Goal: Use online tool/utility: Use online tool/utility

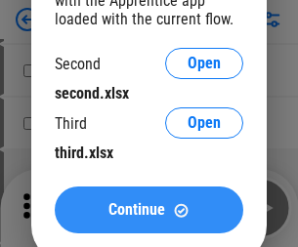
click at [149, 210] on span "Continue" at bounding box center [137, 210] width 57 height 16
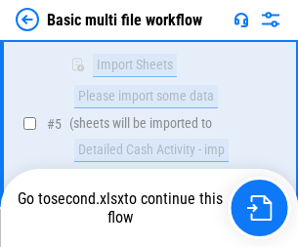
scroll to position [680, 0]
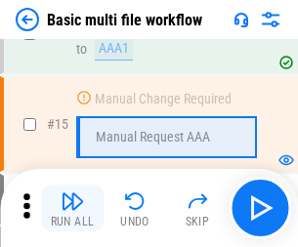
click at [72, 208] on img "button" at bounding box center [72, 201] width 23 height 23
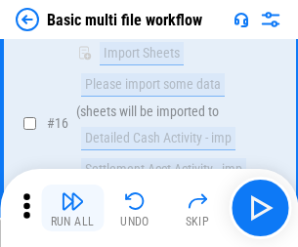
click at [72, 208] on img "button" at bounding box center [72, 201] width 23 height 23
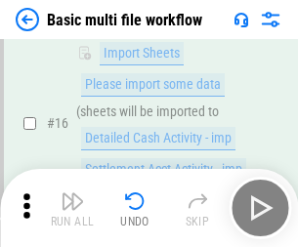
scroll to position [1301, 0]
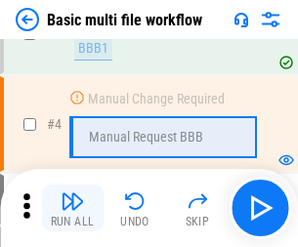
click at [72, 208] on img "button" at bounding box center [72, 201] width 23 height 23
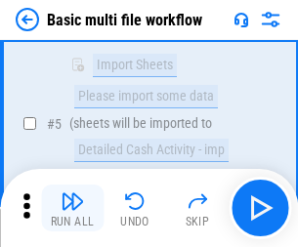
click at [72, 208] on img "button" at bounding box center [72, 201] width 23 height 23
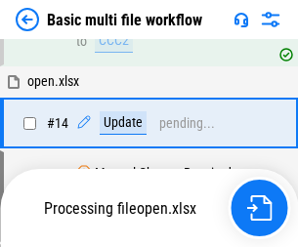
scroll to position [1163, 0]
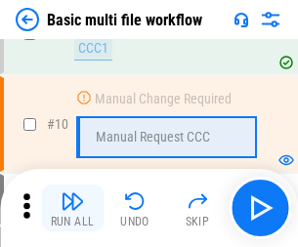
click at [72, 208] on img "button" at bounding box center [72, 201] width 23 height 23
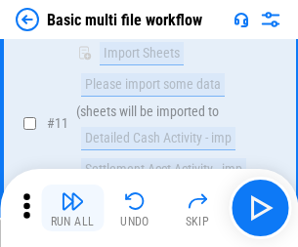
click at [72, 208] on img "button" at bounding box center [72, 201] width 23 height 23
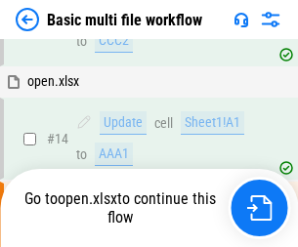
scroll to position [1022, 0]
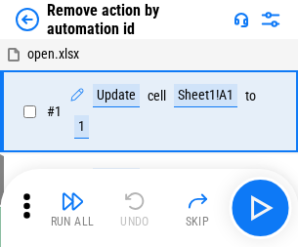
scroll to position [72, 0]
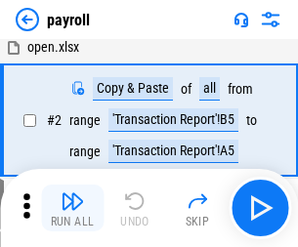
click at [72, 208] on img "button" at bounding box center [72, 201] width 23 height 23
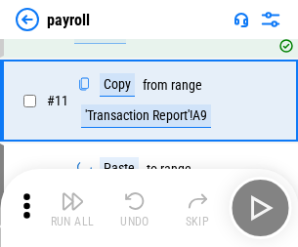
scroll to position [142, 0]
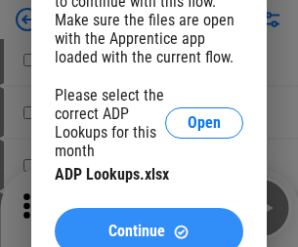
click at [149, 224] on span "Continue" at bounding box center [137, 232] width 57 height 16
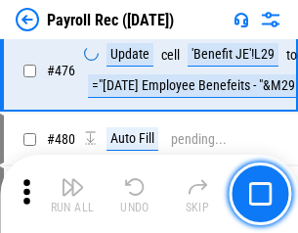
scroll to position [10418, 0]
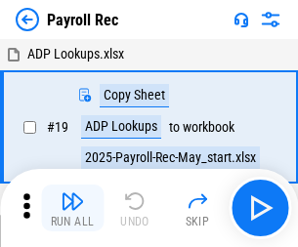
click at [72, 208] on img "button" at bounding box center [72, 201] width 23 height 23
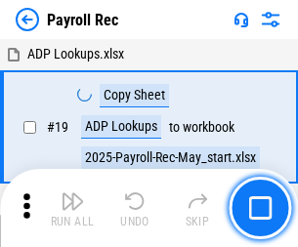
scroll to position [119, 0]
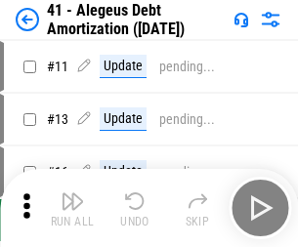
click at [72, 208] on img "button" at bounding box center [72, 201] width 23 height 23
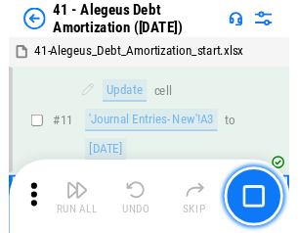
scroll to position [241, 0]
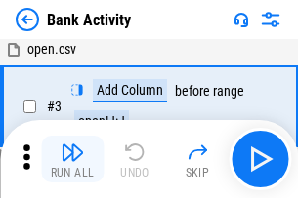
click at [72, 159] on img "button" at bounding box center [72, 152] width 23 height 23
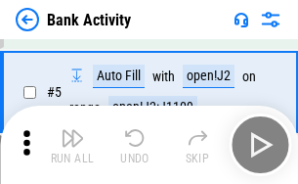
scroll to position [104, 0]
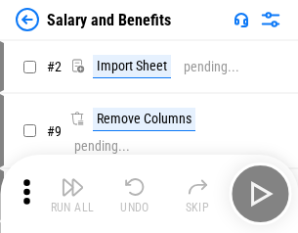
click at [72, 194] on img "button" at bounding box center [72, 186] width 23 height 23
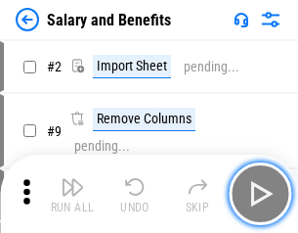
scroll to position [26, 0]
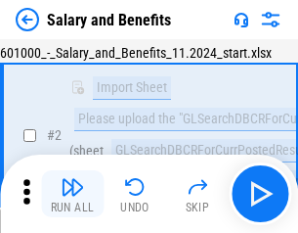
click at [72, 194] on img "button" at bounding box center [72, 186] width 23 height 23
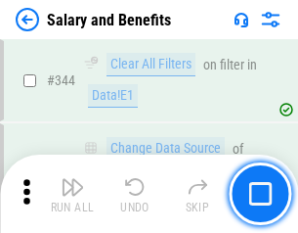
scroll to position [9153, 0]
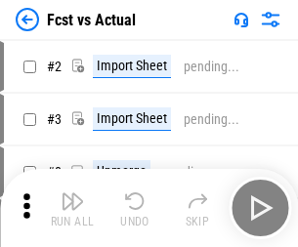
click at [72, 194] on img "button" at bounding box center [72, 201] width 23 height 23
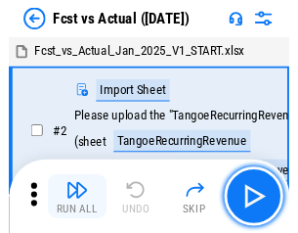
scroll to position [25, 0]
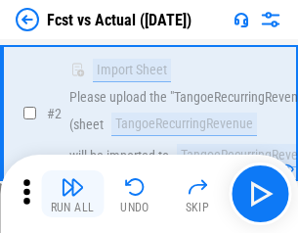
click at [72, 194] on img "button" at bounding box center [72, 186] width 23 height 23
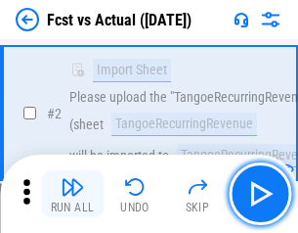
scroll to position [183, 0]
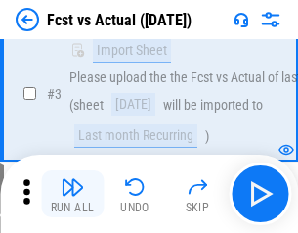
click at [72, 194] on img "button" at bounding box center [72, 186] width 23 height 23
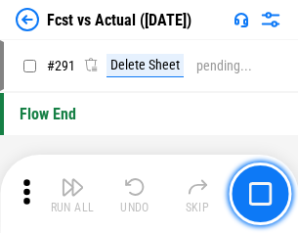
scroll to position [9252, 0]
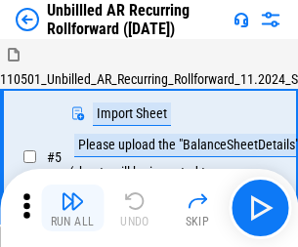
click at [72, 194] on img "button" at bounding box center [72, 201] width 23 height 23
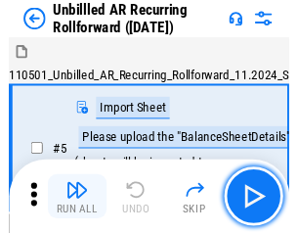
scroll to position [42, 0]
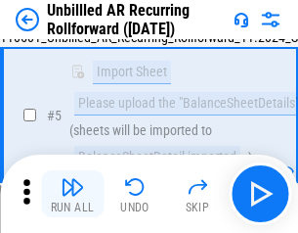
click at [72, 194] on img "button" at bounding box center [72, 186] width 23 height 23
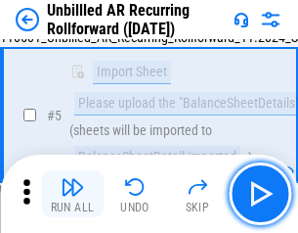
scroll to position [184, 0]
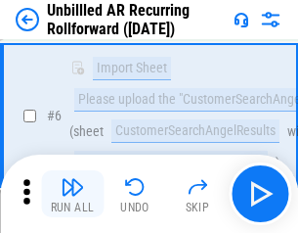
click at [72, 194] on img "button" at bounding box center [72, 186] width 23 height 23
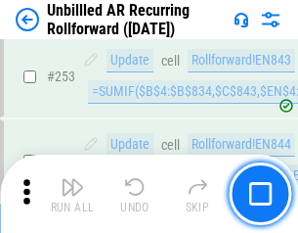
scroll to position [6640, 0]
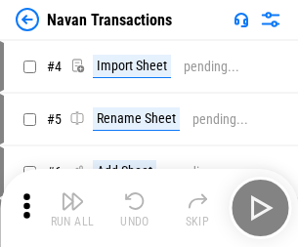
click at [72, 194] on img "button" at bounding box center [72, 201] width 23 height 23
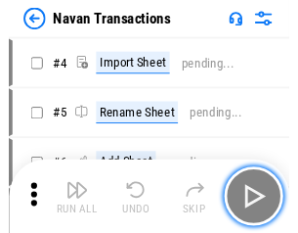
scroll to position [31, 0]
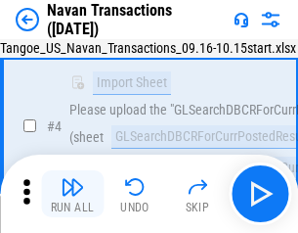
click at [72, 194] on img "button" at bounding box center [72, 186] width 23 height 23
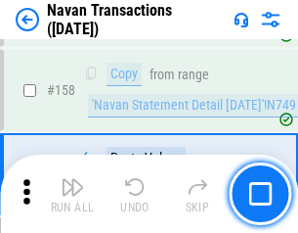
scroll to position [6338, 0]
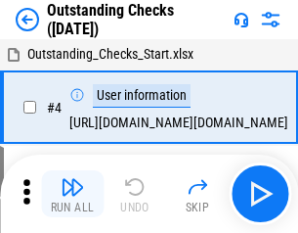
click at [72, 194] on img "button" at bounding box center [72, 186] width 23 height 23
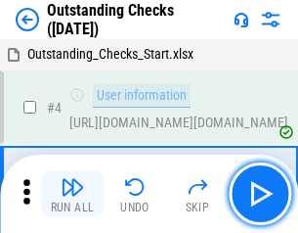
scroll to position [82, 0]
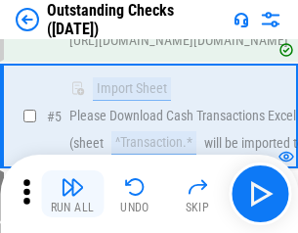
click at [72, 194] on img "button" at bounding box center [72, 186] width 23 height 23
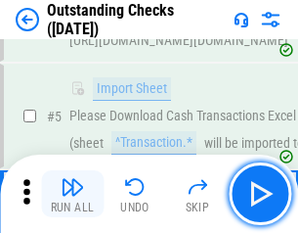
scroll to position [204, 0]
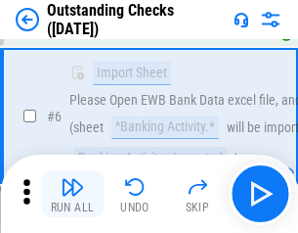
click at [72, 194] on img "button" at bounding box center [72, 186] width 23 height 23
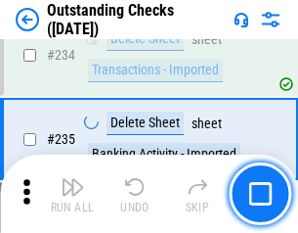
scroll to position [5936, 0]
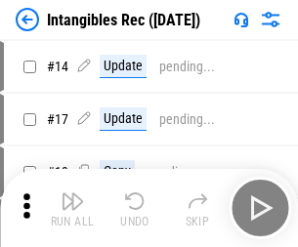
click at [72, 208] on img "button" at bounding box center [72, 201] width 23 height 23
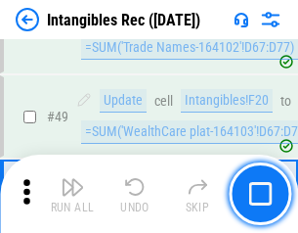
scroll to position [761, 0]
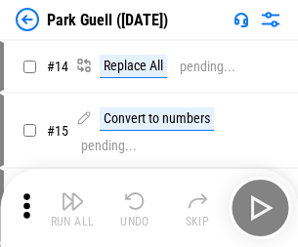
click at [72, 194] on img "button" at bounding box center [72, 201] width 23 height 23
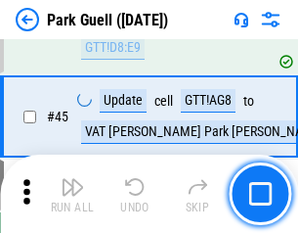
scroll to position [2445, 0]
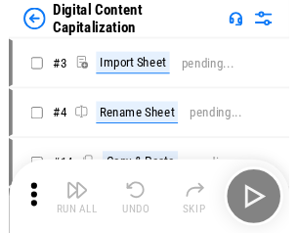
scroll to position [42, 0]
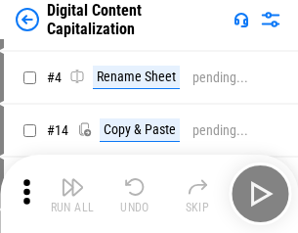
click at [72, 194] on img "button" at bounding box center [72, 186] width 23 height 23
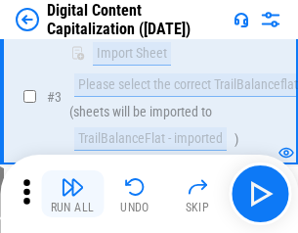
click at [72, 194] on img "button" at bounding box center [72, 186] width 23 height 23
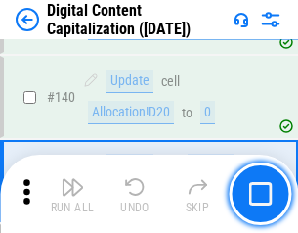
scroll to position [2059, 0]
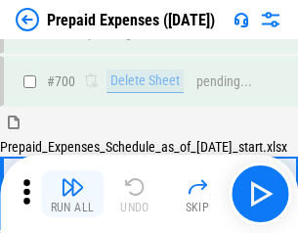
click at [72, 194] on img "button" at bounding box center [72, 186] width 23 height 23
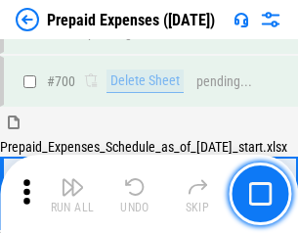
scroll to position [5260, 0]
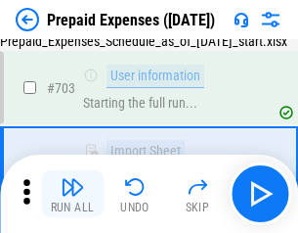
click at [72, 194] on img "button" at bounding box center [72, 186] width 23 height 23
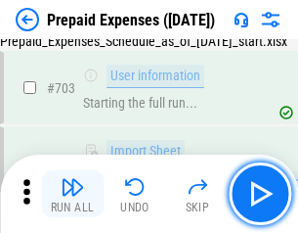
scroll to position [5375, 0]
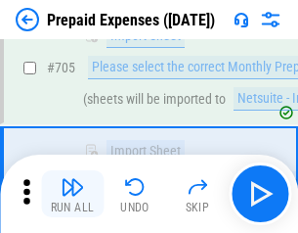
click at [72, 194] on img "button" at bounding box center [72, 186] width 23 height 23
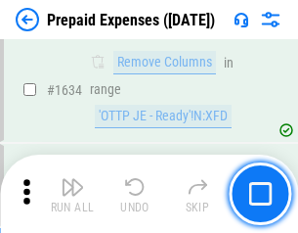
scroll to position [19034, 0]
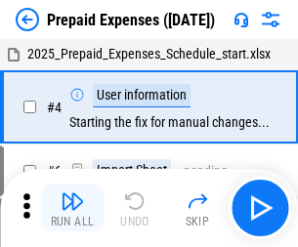
click at [72, 208] on img "button" at bounding box center [72, 201] width 23 height 23
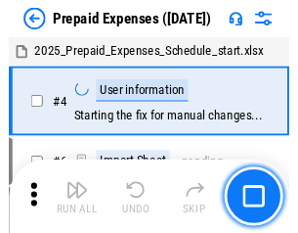
scroll to position [86, 0]
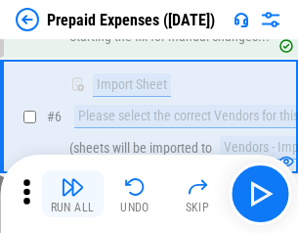
click at [72, 194] on img "button" at bounding box center [72, 186] width 23 height 23
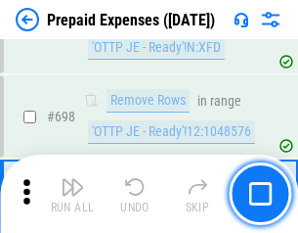
scroll to position [6807, 0]
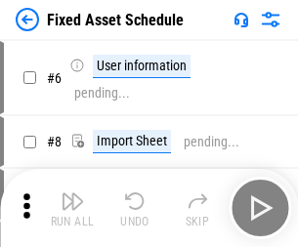
click at [72, 208] on img "button" at bounding box center [72, 201] width 23 height 23
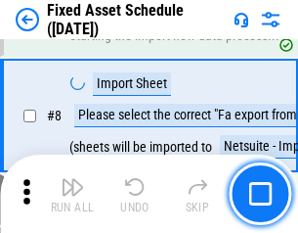
click at [72, 194] on img "button" at bounding box center [72, 186] width 23 height 23
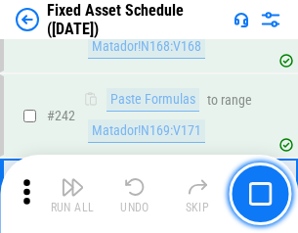
scroll to position [6056, 0]
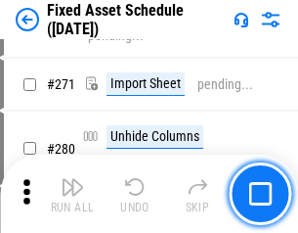
click at [72, 194] on img "button" at bounding box center [72, 186] width 23 height 23
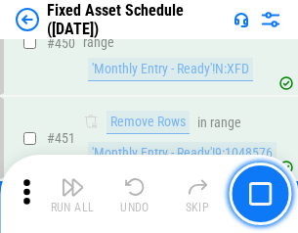
scroll to position [8739, 0]
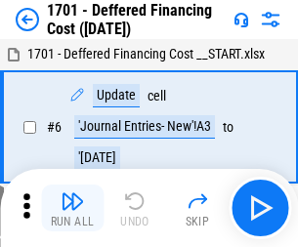
click at [72, 208] on img "button" at bounding box center [72, 201] width 23 height 23
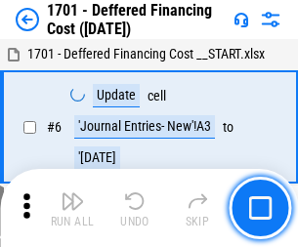
scroll to position [235, 0]
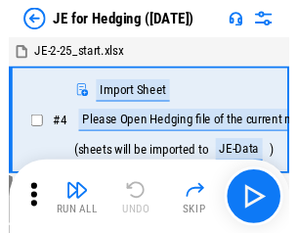
scroll to position [3, 0]
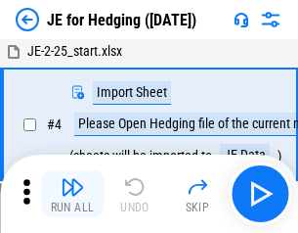
click at [72, 194] on img "button" at bounding box center [72, 186] width 23 height 23
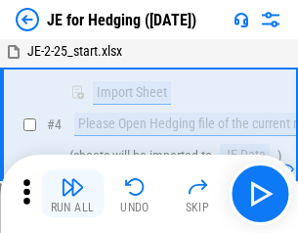
click at [72, 194] on img "button" at bounding box center [72, 186] width 23 height 23
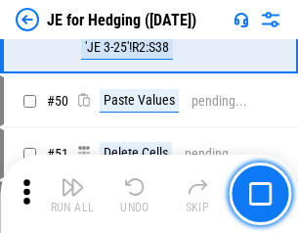
scroll to position [1266, 0]
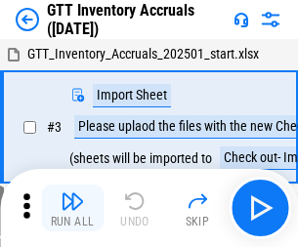
click at [72, 194] on img "button" at bounding box center [72, 201] width 23 height 23
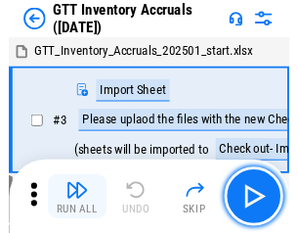
scroll to position [3, 0]
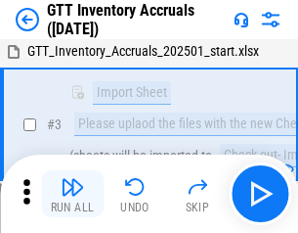
click at [72, 194] on img "button" at bounding box center [72, 186] width 23 height 23
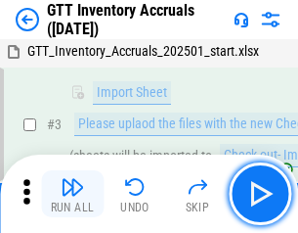
scroll to position [126, 0]
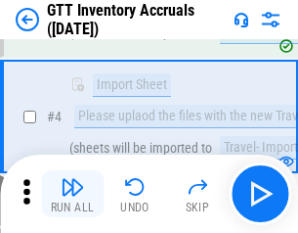
click at [72, 194] on img "button" at bounding box center [72, 186] width 23 height 23
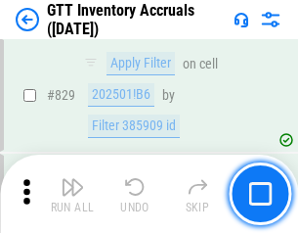
scroll to position [14838, 0]
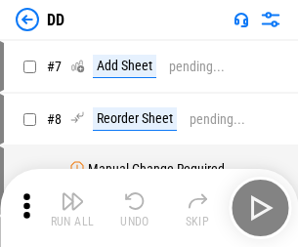
click at [72, 208] on img "button" at bounding box center [72, 201] width 23 height 23
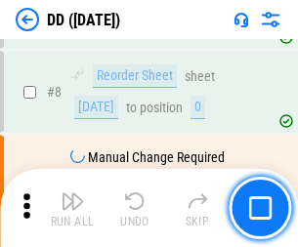
scroll to position [189, 0]
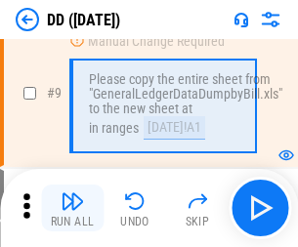
click at [72, 208] on img "button" at bounding box center [72, 201] width 23 height 23
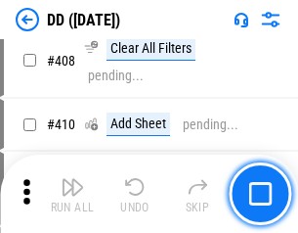
scroll to position [8747, 0]
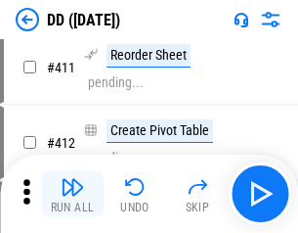
click at [72, 194] on img "button" at bounding box center [72, 186] width 23 height 23
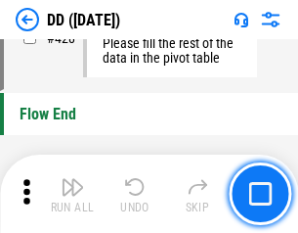
scroll to position [9357, 0]
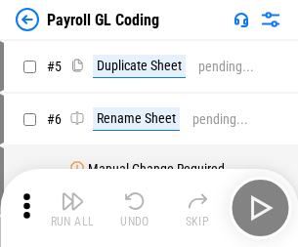
click at [72, 208] on img "button" at bounding box center [72, 201] width 23 height 23
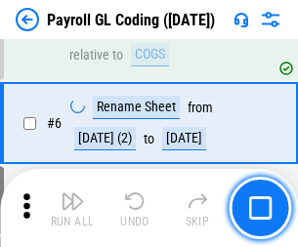
scroll to position [235, 0]
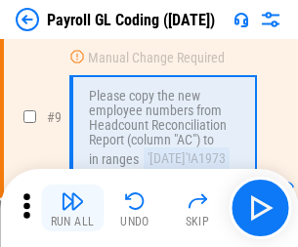
click at [72, 208] on img "button" at bounding box center [72, 201] width 23 height 23
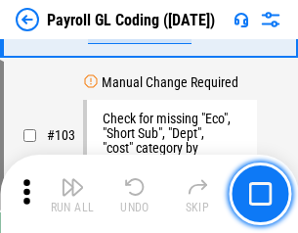
scroll to position [4586, 0]
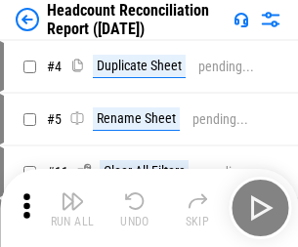
click at [72, 208] on img "button" at bounding box center [72, 201] width 23 height 23
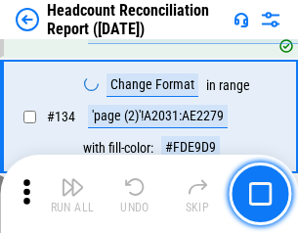
scroll to position [2350, 0]
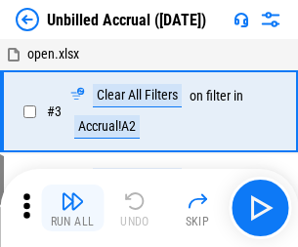
click at [72, 208] on img "button" at bounding box center [72, 201] width 23 height 23
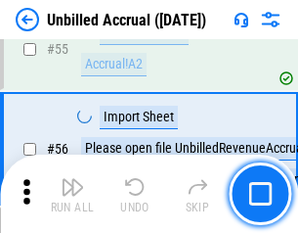
scroll to position [2041, 0]
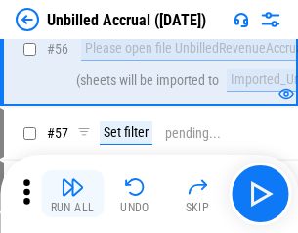
click at [72, 194] on img "button" at bounding box center [72, 186] width 23 height 23
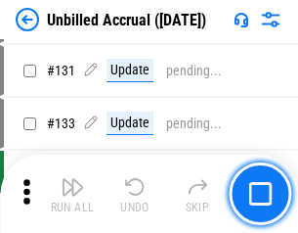
scroll to position [5823, 0]
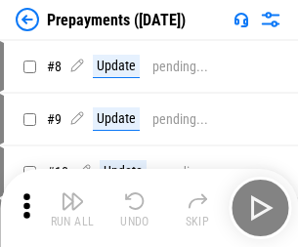
click at [72, 208] on img "button" at bounding box center [72, 201] width 23 height 23
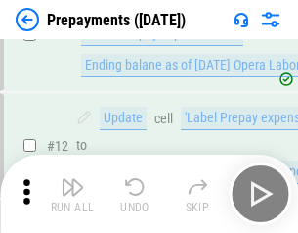
scroll to position [122, 0]
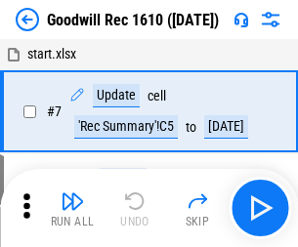
scroll to position [334, 0]
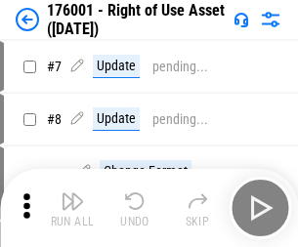
click at [72, 208] on img "button" at bounding box center [72, 201] width 23 height 23
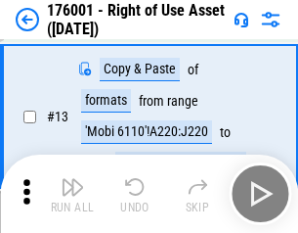
scroll to position [126, 0]
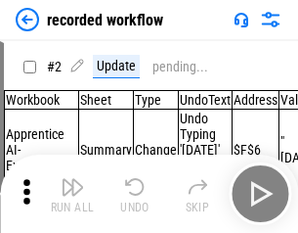
click at [72, 194] on img "button" at bounding box center [72, 186] width 23 height 23
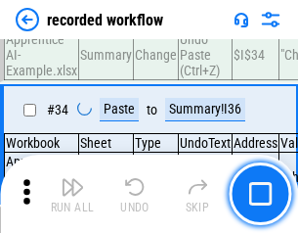
scroll to position [6110, 0]
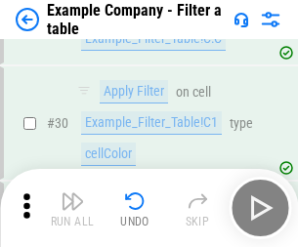
scroll to position [1789, 0]
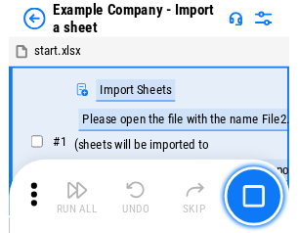
scroll to position [30, 0]
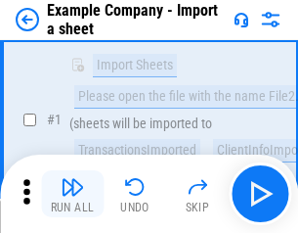
click at [72, 194] on img "button" at bounding box center [72, 186] width 23 height 23
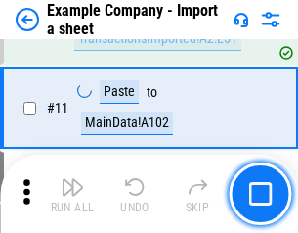
scroll to position [432, 0]
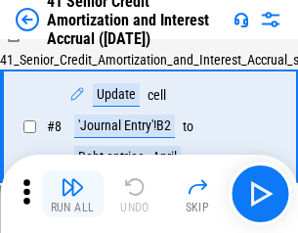
click at [72, 194] on img "button" at bounding box center [72, 186] width 23 height 23
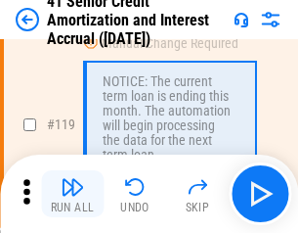
click at [72, 194] on img "button" at bounding box center [72, 186] width 23 height 23
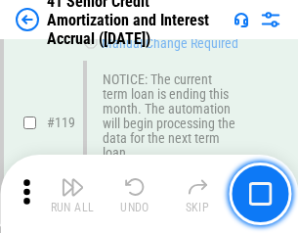
scroll to position [1845, 0]
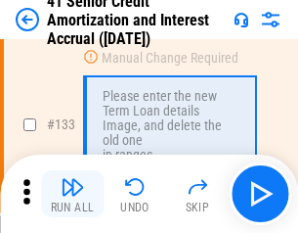
click at [72, 194] on img "button" at bounding box center [72, 186] width 23 height 23
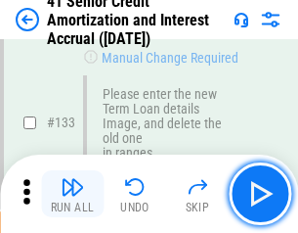
scroll to position [2043, 0]
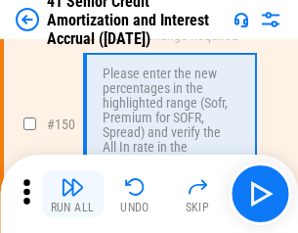
click at [72, 194] on img "button" at bounding box center [72, 186] width 23 height 23
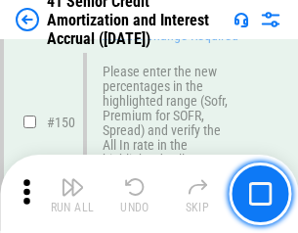
scroll to position [2248, 0]
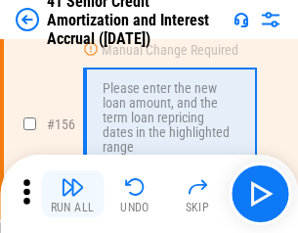
click at [72, 194] on img "button" at bounding box center [72, 186] width 23 height 23
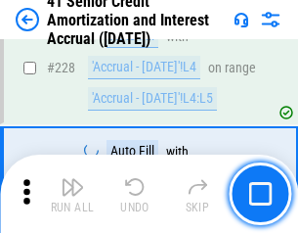
scroll to position [4378, 0]
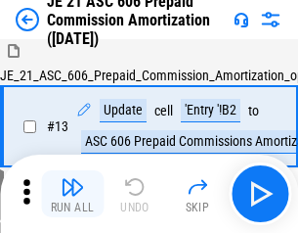
click at [72, 194] on img "button" at bounding box center [72, 186] width 23 height 23
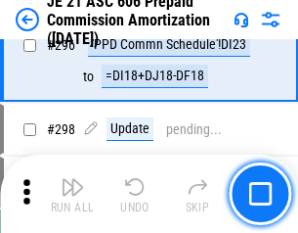
scroll to position [3597, 0]
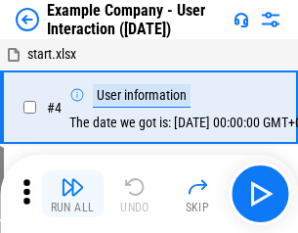
click at [72, 194] on img "button" at bounding box center [72, 186] width 23 height 23
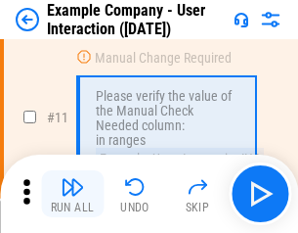
click at [72, 194] on img "button" at bounding box center [72, 186] width 23 height 23
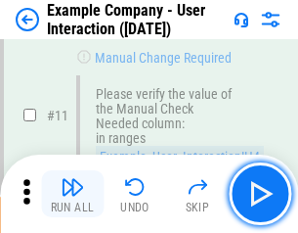
scroll to position [423, 0]
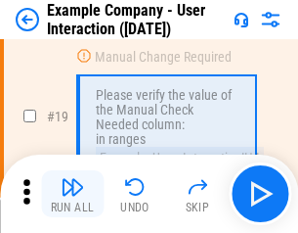
click at [72, 194] on img "button" at bounding box center [72, 186] width 23 height 23
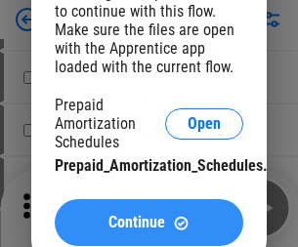
click at [149, 223] on span "Continue" at bounding box center [137, 223] width 57 height 16
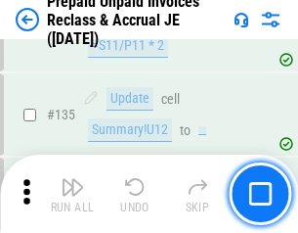
scroll to position [2534, 0]
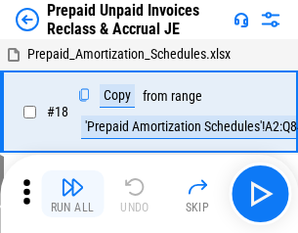
click at [72, 194] on img "button" at bounding box center [72, 186] width 23 height 23
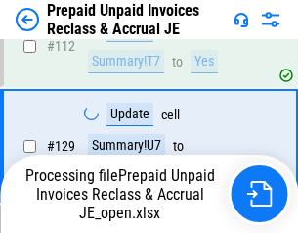
scroll to position [2534, 0]
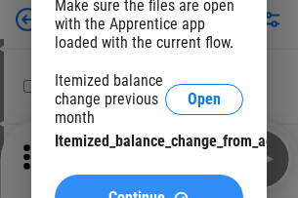
click at [149, 191] on span "Continue" at bounding box center [137, 199] width 57 height 16
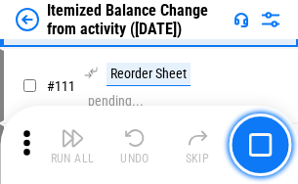
scroll to position [3270, 0]
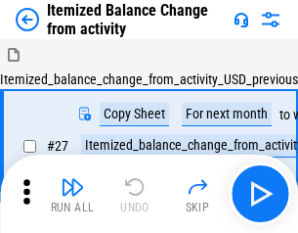
scroll to position [30, 0]
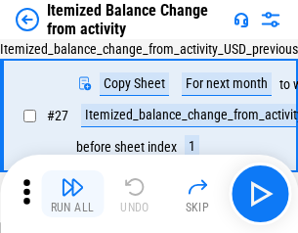
click at [72, 194] on img "button" at bounding box center [72, 186] width 23 height 23
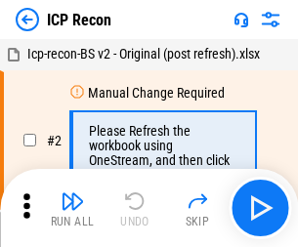
scroll to position [9, 0]
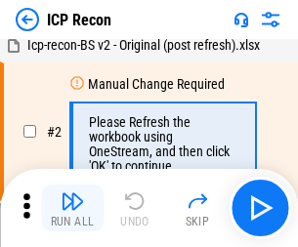
click at [72, 208] on img "button" at bounding box center [72, 201] width 23 height 23
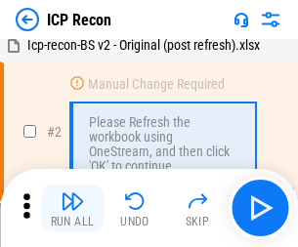
click at [72, 208] on img "button" at bounding box center [72, 201] width 23 height 23
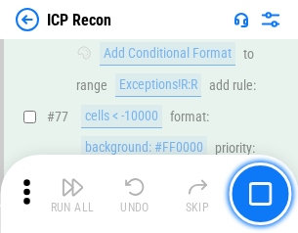
scroll to position [1757, 0]
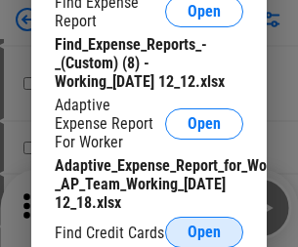
click at [204, 232] on span "Open" at bounding box center [204, 233] width 33 height 16
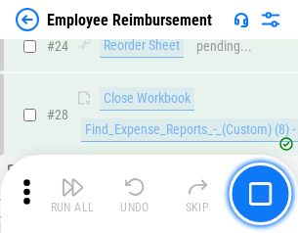
scroll to position [914, 0]
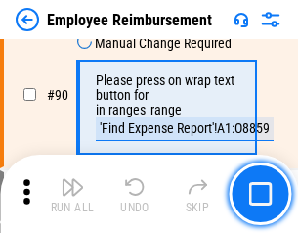
click at [72, 194] on img "button" at bounding box center [72, 186] width 23 height 23
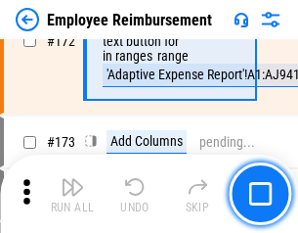
click at [72, 194] on img "button" at bounding box center [72, 186] width 23 height 23
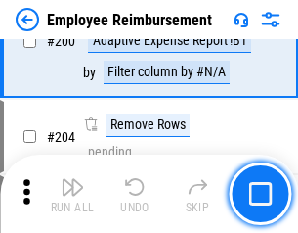
scroll to position [4946, 0]
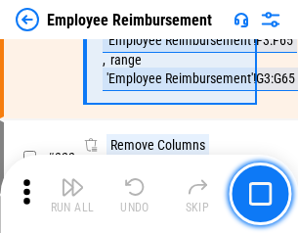
click at [72, 194] on img "button" at bounding box center [72, 186] width 23 height 23
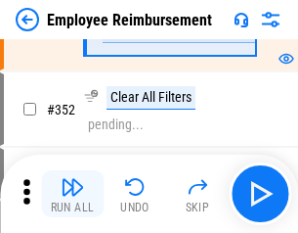
click at [72, 194] on img "button" at bounding box center [72, 186] width 23 height 23
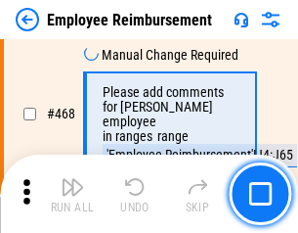
scroll to position [11952, 0]
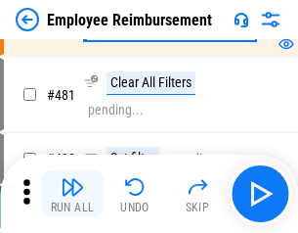
click at [72, 194] on img "button" at bounding box center [72, 186] width 23 height 23
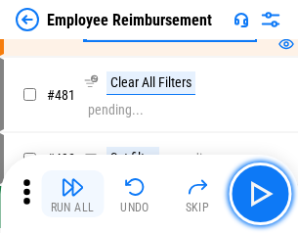
click at [72, 194] on img "button" at bounding box center [72, 186] width 23 height 23
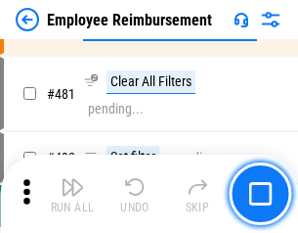
click at [72, 194] on img "button" at bounding box center [72, 186] width 23 height 23
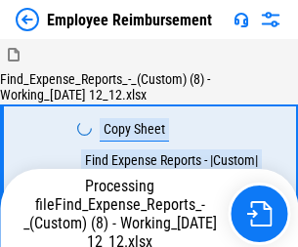
scroll to position [66, 0]
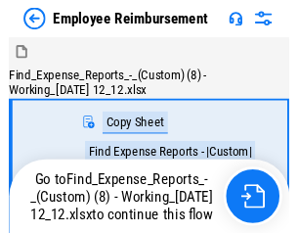
scroll to position [66, 0]
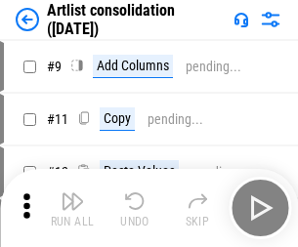
click at [72, 208] on img "button" at bounding box center [72, 201] width 23 height 23
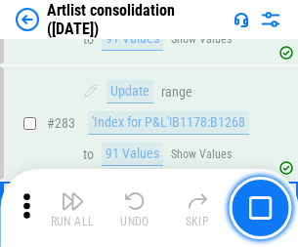
scroll to position [8085, 0]
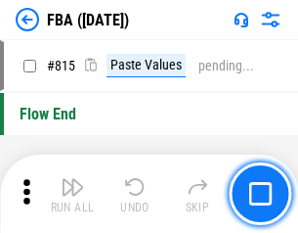
scroll to position [17500, 0]
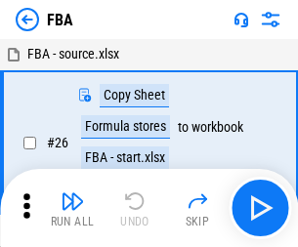
scroll to position [20, 0]
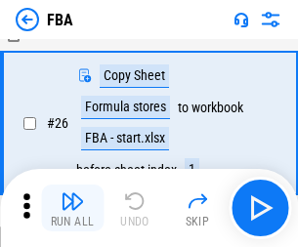
click at [72, 208] on img "button" at bounding box center [72, 201] width 23 height 23
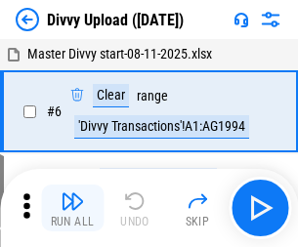
click at [72, 208] on img "button" at bounding box center [72, 201] width 23 height 23
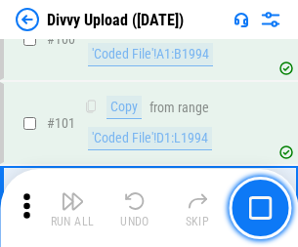
scroll to position [1635, 0]
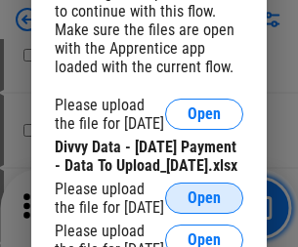
click at [204, 206] on span "Open" at bounding box center [204, 199] width 33 height 16
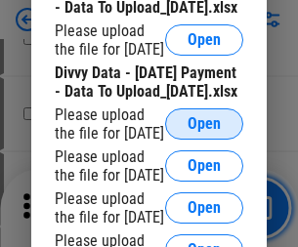
click at [204, 132] on span "Open" at bounding box center [204, 124] width 33 height 16
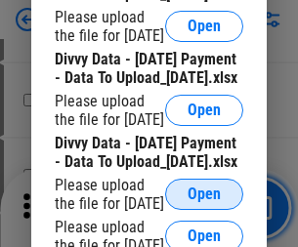
click at [204, 187] on span "Open" at bounding box center [204, 195] width 33 height 16
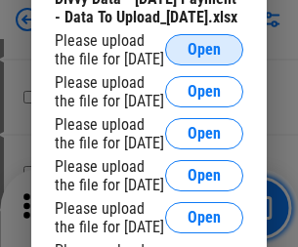
click at [204, 58] on span "Open" at bounding box center [204, 50] width 33 height 16
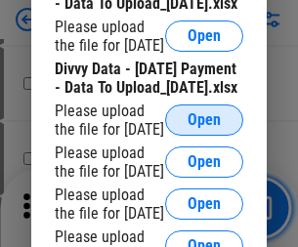
click at [204, 123] on span "Open" at bounding box center [204, 120] width 33 height 16
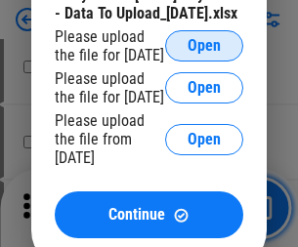
click at [204, 54] on span "Open" at bounding box center [204, 46] width 33 height 16
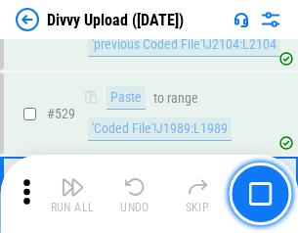
scroll to position [10098, 0]
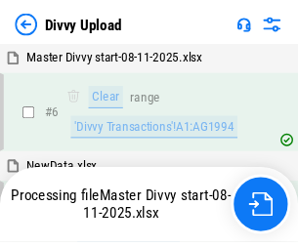
scroll to position [1635, 0]
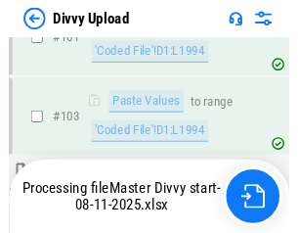
scroll to position [2158, 0]
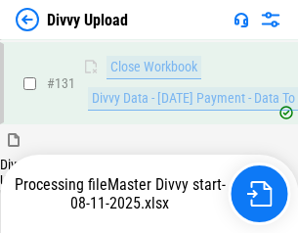
scroll to position [2674, 0]
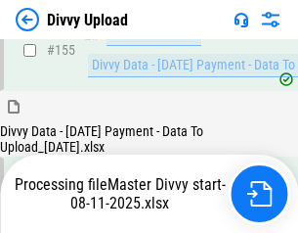
scroll to position [3191, 0]
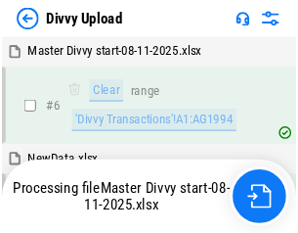
scroll to position [1635, 0]
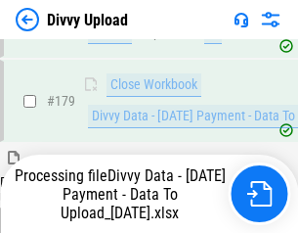
scroll to position [3623, 0]
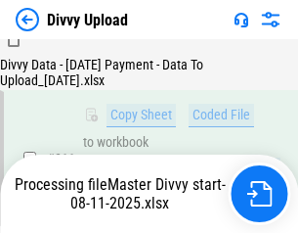
scroll to position [4223, 0]
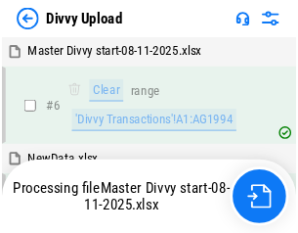
scroll to position [1635, 0]
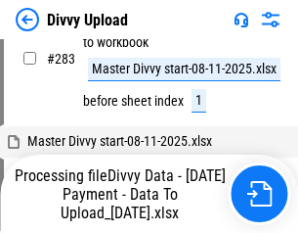
scroll to position [5771, 0]
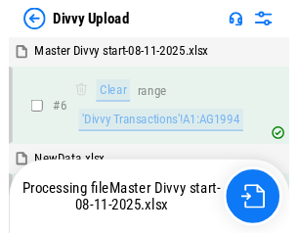
scroll to position [1635, 0]
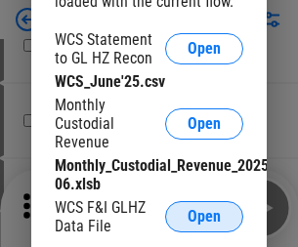
click at [204, 217] on span "Open" at bounding box center [204, 217] width 33 height 16
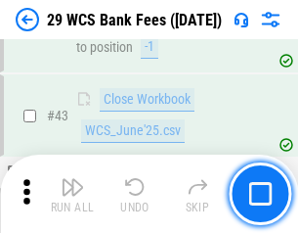
scroll to position [799, 0]
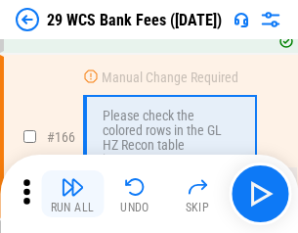
click at [72, 194] on img "button" at bounding box center [72, 186] width 23 height 23
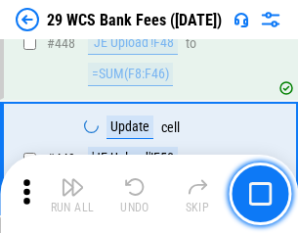
scroll to position [9466, 0]
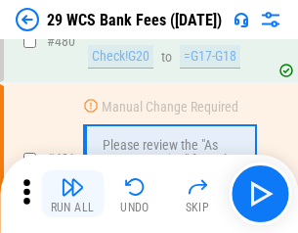
click at [72, 194] on img "button" at bounding box center [72, 186] width 23 height 23
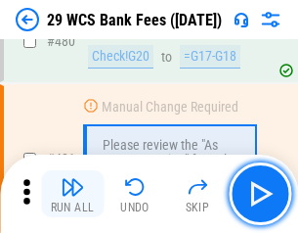
scroll to position [10080, 0]
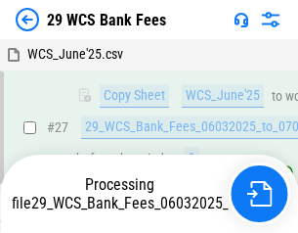
scroll to position [390, 0]
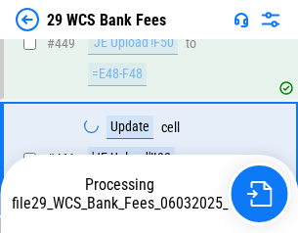
scroll to position [9944, 0]
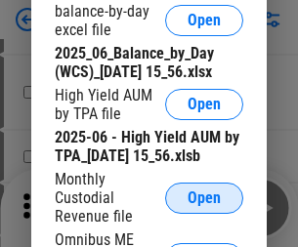
click at [204, 206] on span "Open" at bounding box center [204, 199] width 33 height 16
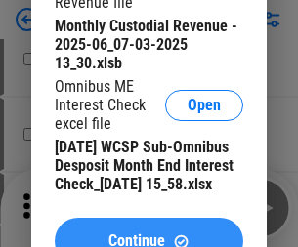
click at [149, 234] on span "Continue" at bounding box center [137, 242] width 57 height 16
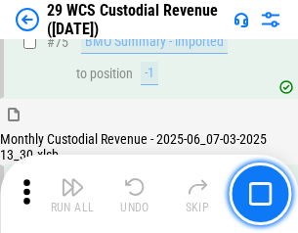
scroll to position [2042, 0]
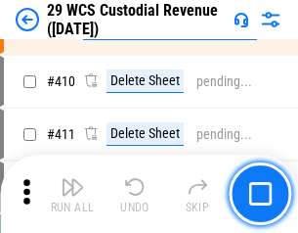
click at [72, 194] on img "button" at bounding box center [72, 186] width 23 height 23
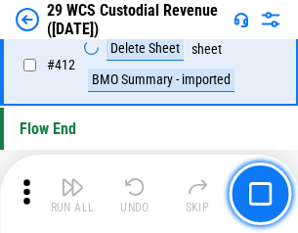
scroll to position [9336, 0]
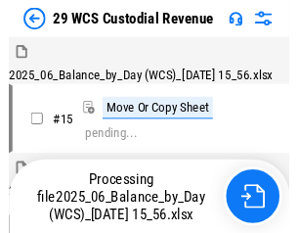
scroll to position [47, 0]
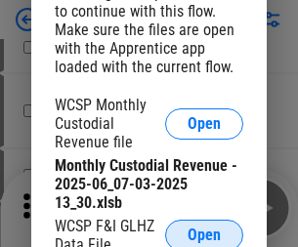
click at [204, 232] on span "Open" at bounding box center [204, 236] width 33 height 16
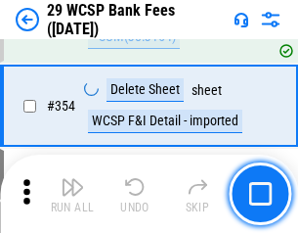
scroll to position [6498, 0]
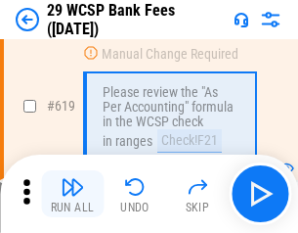
click at [72, 194] on img "button" at bounding box center [72, 186] width 23 height 23
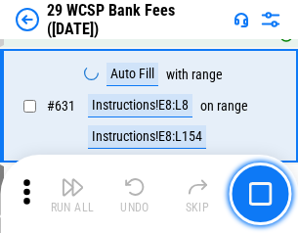
scroll to position [11268, 0]
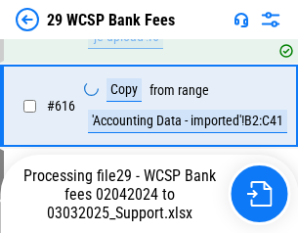
scroll to position [10617, 0]
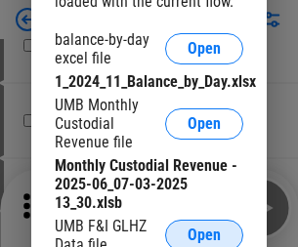
click at [204, 232] on span "Open" at bounding box center [204, 236] width 33 height 16
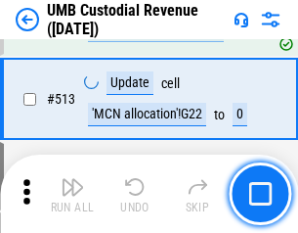
scroll to position [9455, 0]
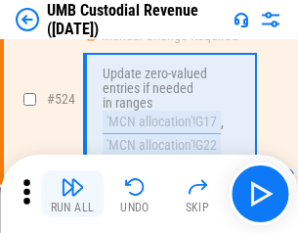
click at [72, 194] on img "button" at bounding box center [72, 186] width 23 height 23
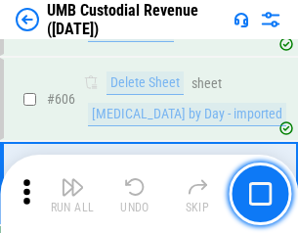
scroll to position [11284, 0]
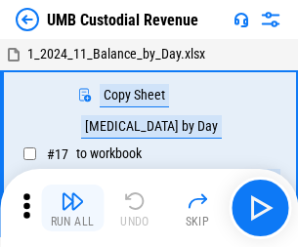
click at [72, 208] on img "button" at bounding box center [72, 201] width 23 height 23
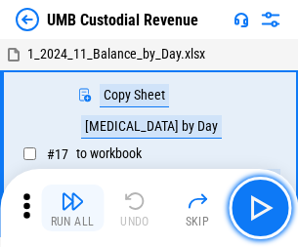
scroll to position [15, 0]
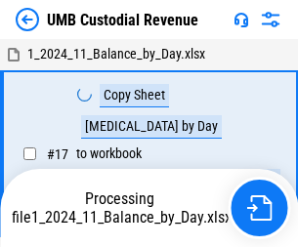
scroll to position [15, 0]
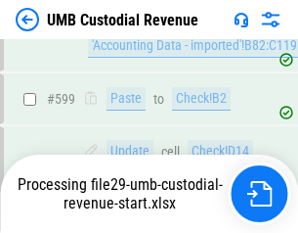
scroll to position [11155, 0]
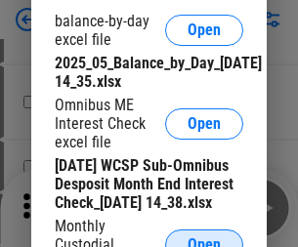
click at [204, 238] on span "Open" at bounding box center [204, 246] width 33 height 16
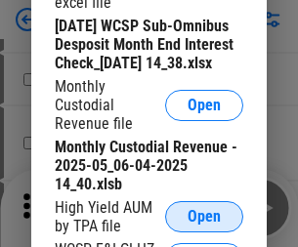
click at [204, 225] on span "Open" at bounding box center [204, 217] width 33 height 16
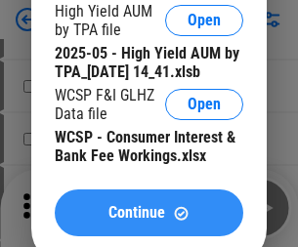
click at [149, 221] on span "Continue" at bounding box center [137, 213] width 57 height 16
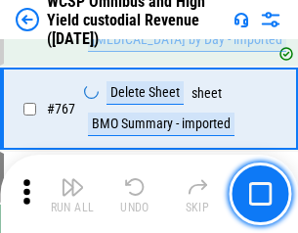
scroll to position [15929, 0]
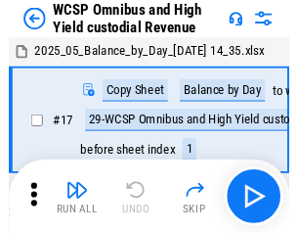
scroll to position [11, 0]
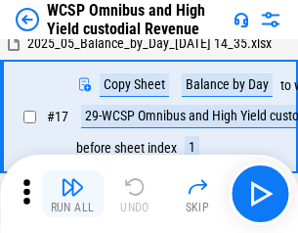
click at [72, 194] on img "button" at bounding box center [72, 186] width 23 height 23
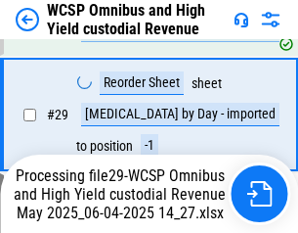
scroll to position [407, 0]
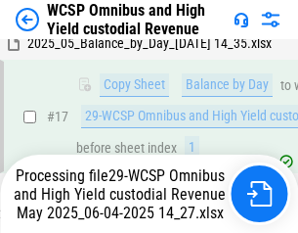
scroll to position [407, 0]
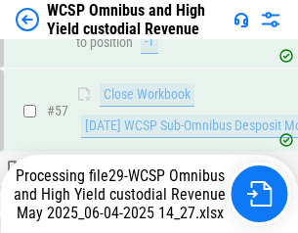
scroll to position [2006, 0]
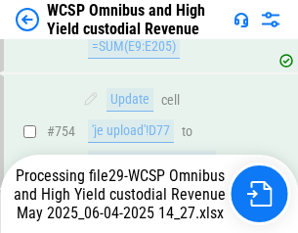
scroll to position [15884, 0]
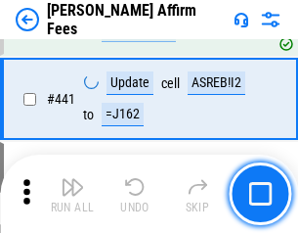
scroll to position [4496, 0]
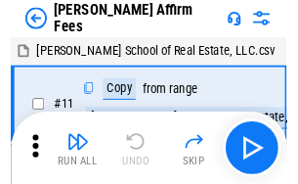
scroll to position [20, 0]
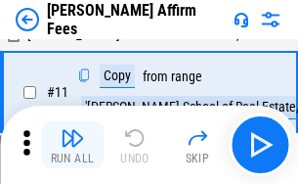
click at [72, 145] on img "button" at bounding box center [72, 137] width 23 height 23
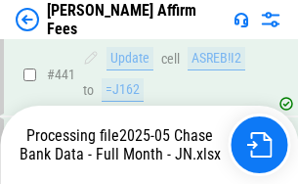
scroll to position [5127, 0]
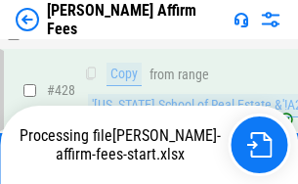
scroll to position [3909, 0]
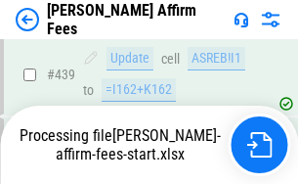
scroll to position [5127, 0]
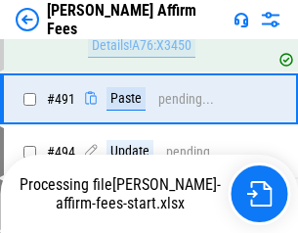
scroll to position [5216, 0]
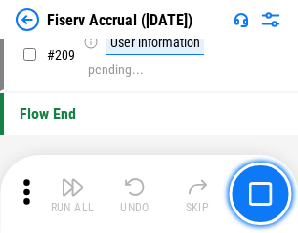
scroll to position [6071, 0]
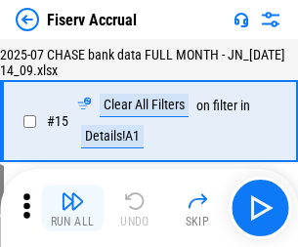
click at [72, 208] on img "button" at bounding box center [72, 201] width 23 height 23
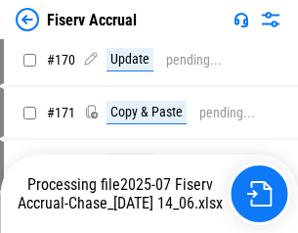
scroll to position [5270, 0]
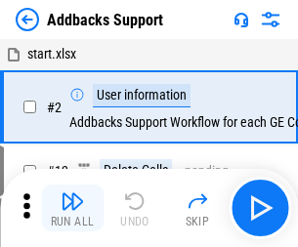
click at [72, 194] on img "button" at bounding box center [72, 201] width 23 height 23
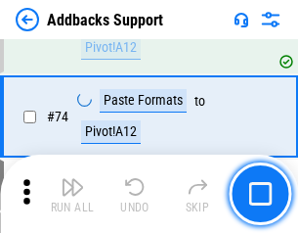
scroll to position [1423, 0]
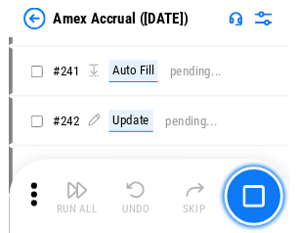
scroll to position [4309, 0]
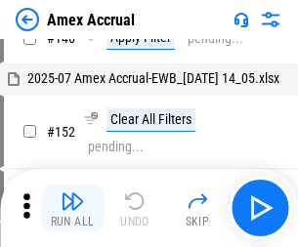
click at [72, 208] on img "button" at bounding box center [72, 201] width 23 height 23
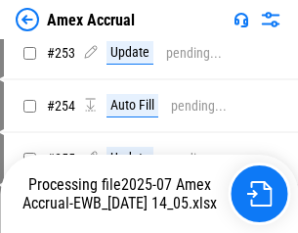
scroll to position [5345, 0]
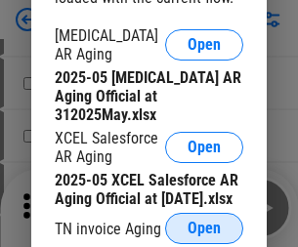
click at [204, 223] on span "Open" at bounding box center [204, 229] width 33 height 16
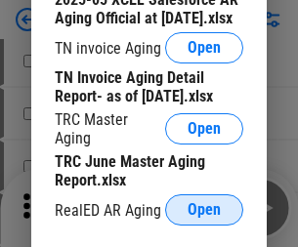
click at [204, 204] on span "Open" at bounding box center [204, 210] width 33 height 16
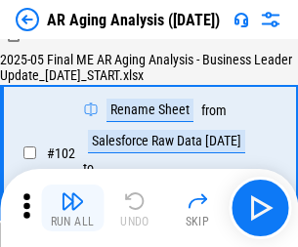
click at [72, 208] on img "button" at bounding box center [72, 201] width 23 height 23
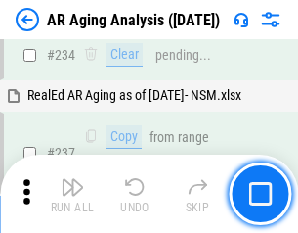
scroll to position [3030, 0]
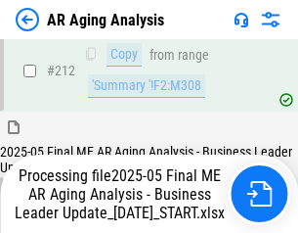
scroll to position [3008, 0]
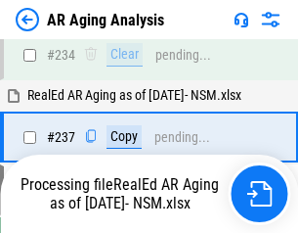
scroll to position [3089, 0]
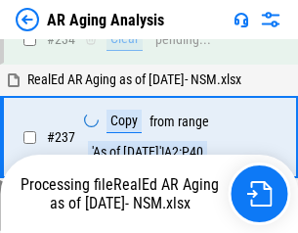
scroll to position [3089, 0]
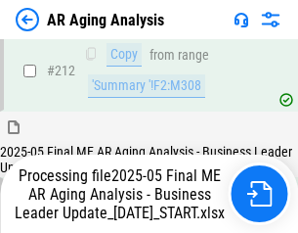
scroll to position [3008, 0]
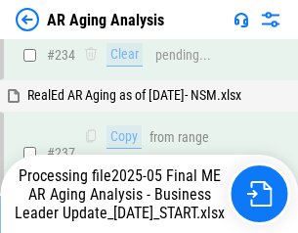
scroll to position [3008, 0]
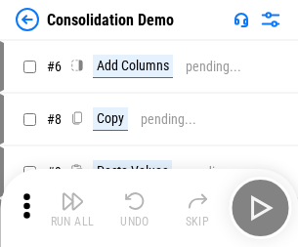
click at [72, 208] on img "button" at bounding box center [72, 201] width 23 height 23
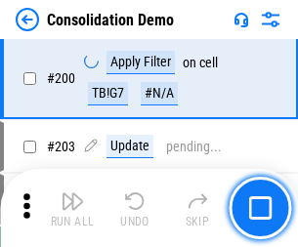
scroll to position [6130, 0]
